Goal: Task Accomplishment & Management: Use online tool/utility

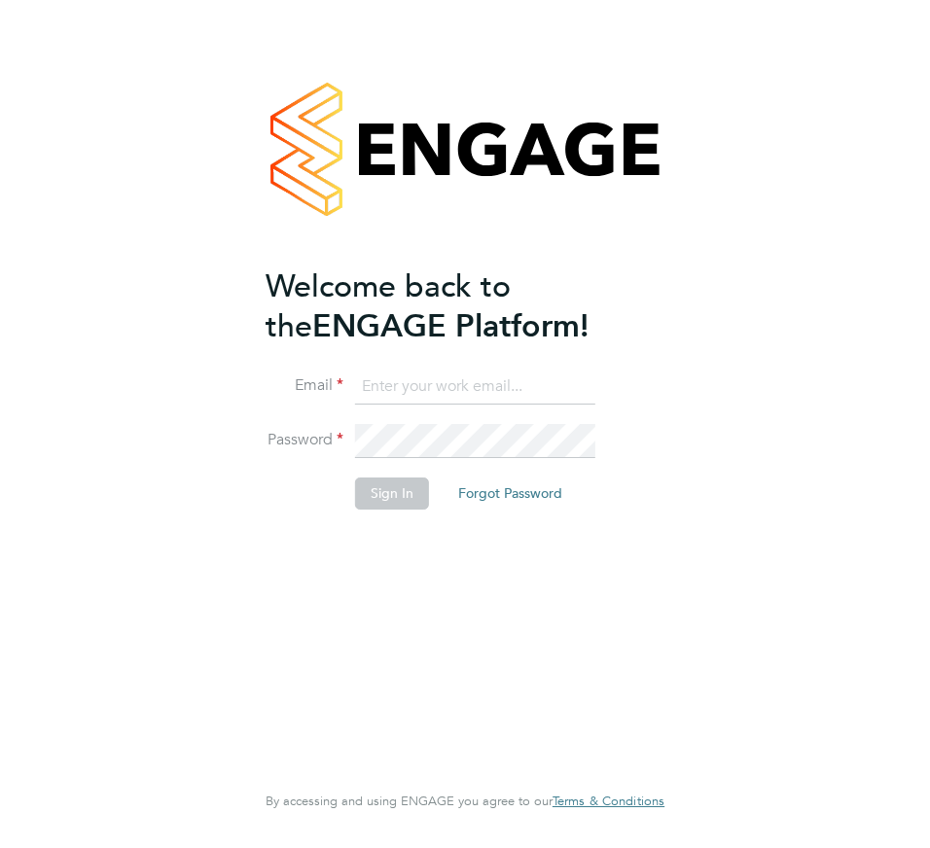
type input "[EMAIL_ADDRESS][PERSON_NAME][DOMAIN_NAME]"
click at [393, 492] on button "Sign In" at bounding box center [392, 493] width 74 height 31
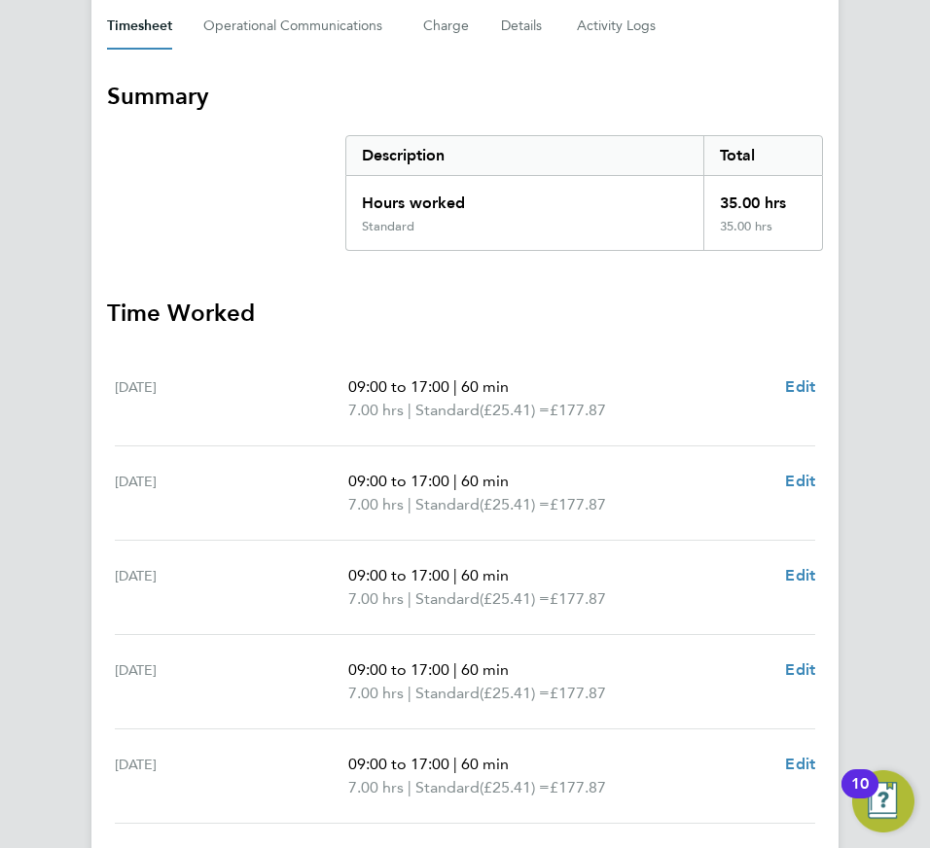
scroll to position [581, 0]
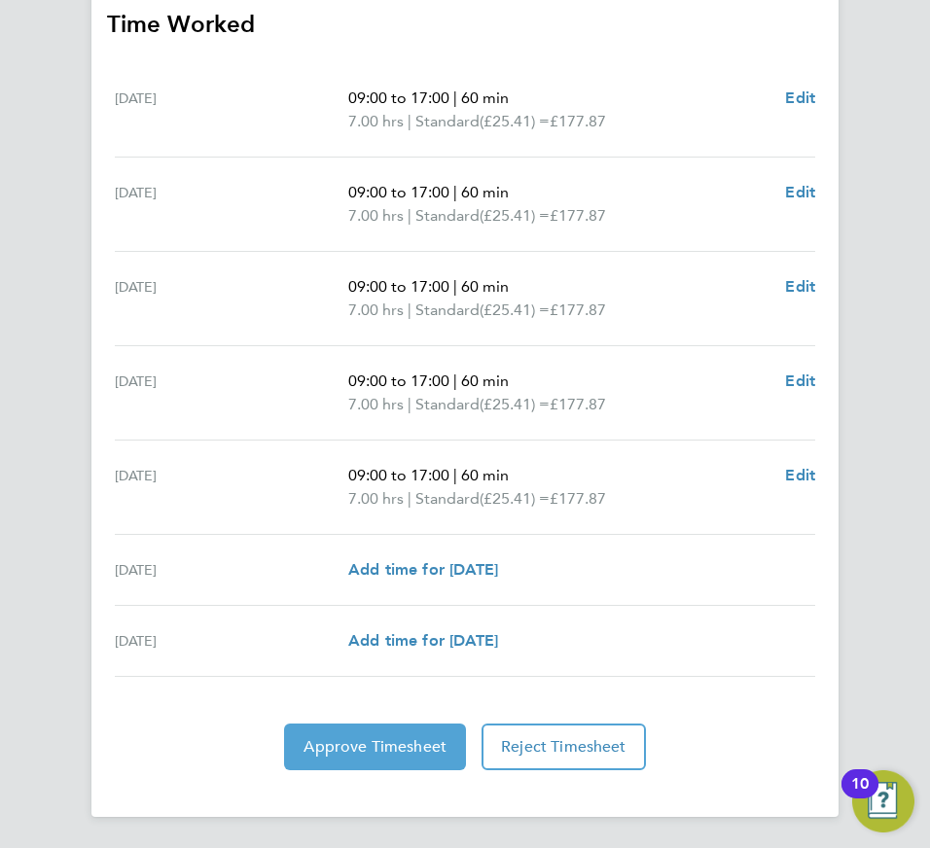
click at [390, 746] on span "Approve Timesheet" at bounding box center [375, 746] width 143 height 19
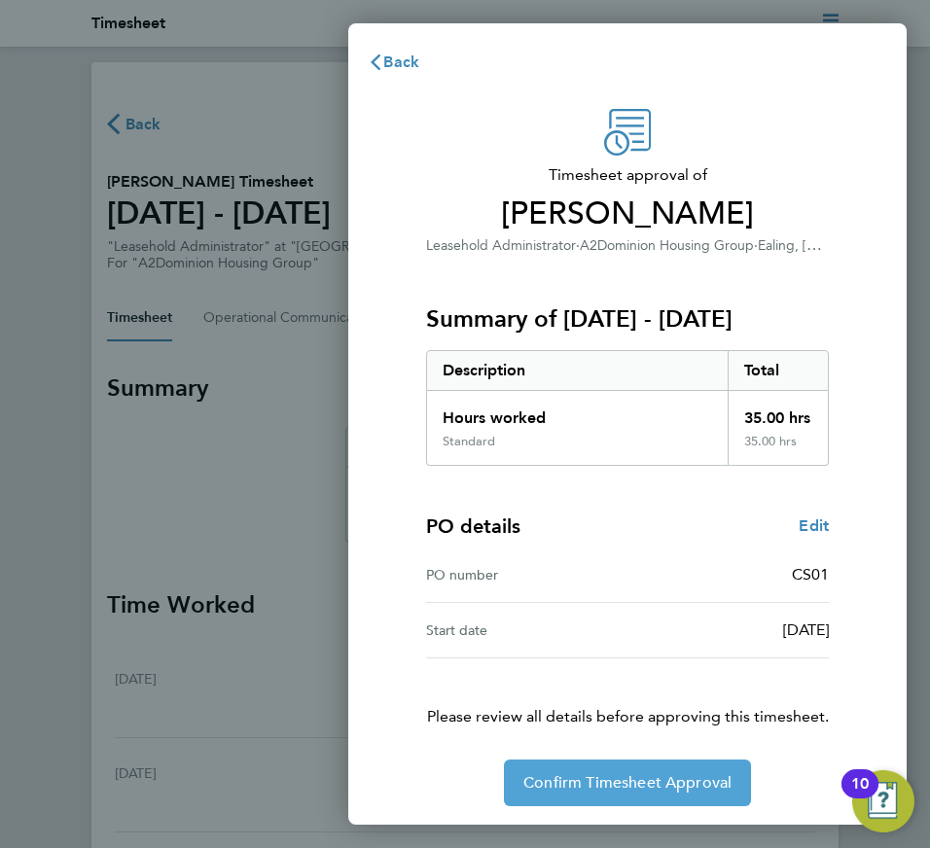
click at [640, 775] on span "Confirm Timesheet Approval" at bounding box center [627, 782] width 208 height 19
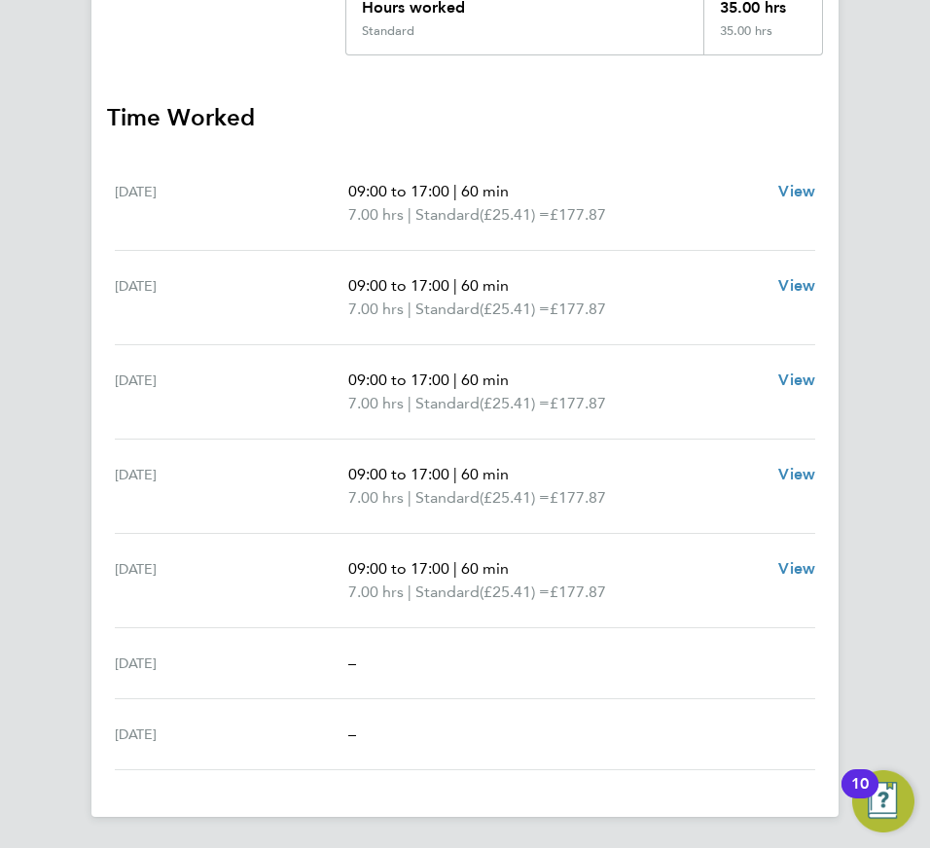
scroll to position [196, 0]
